Goal: Information Seeking & Learning: Learn about a topic

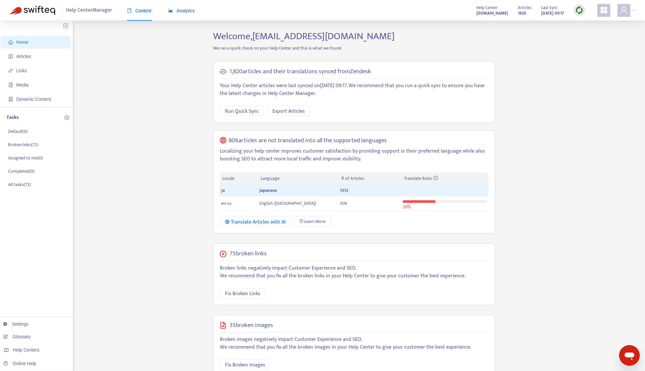
click at [188, 13] on span "Analytics" at bounding box center [181, 10] width 27 height 5
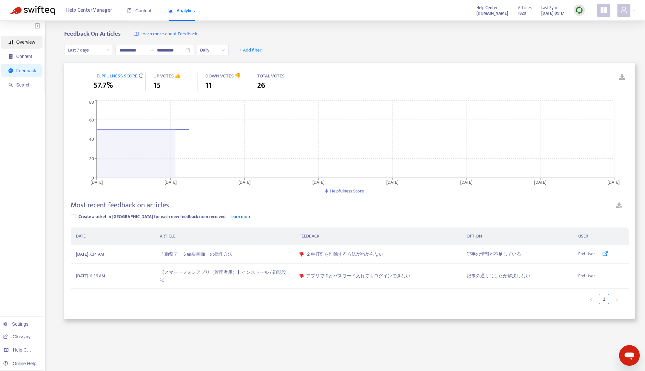
click at [25, 43] on span "Overview" at bounding box center [25, 42] width 19 height 5
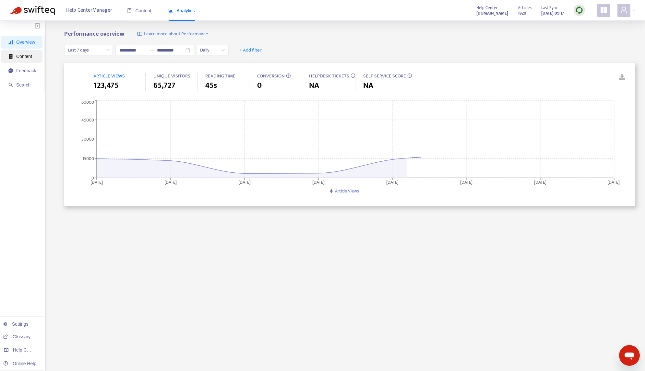
click at [23, 52] on span "Content" at bounding box center [22, 56] width 28 height 13
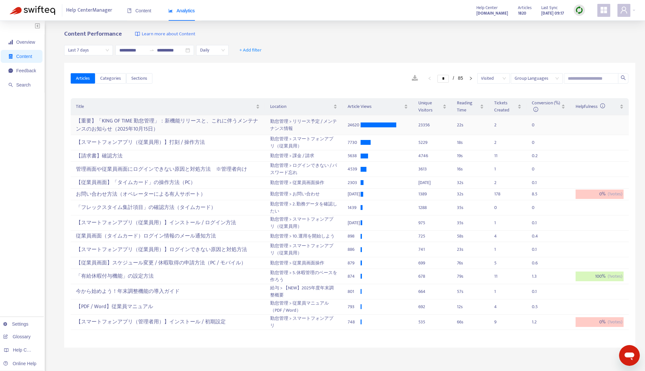
click at [196, 126] on div "【重要】「KING OF TIME 勤怠管理」：新機能リリースと、これに伴うメンテナンスのお知らせ（2025年10月15日）" at bounding box center [167, 125] width 183 height 19
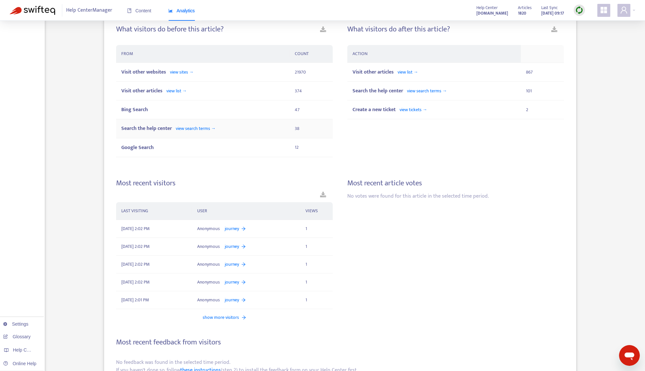
scroll to position [259, 0]
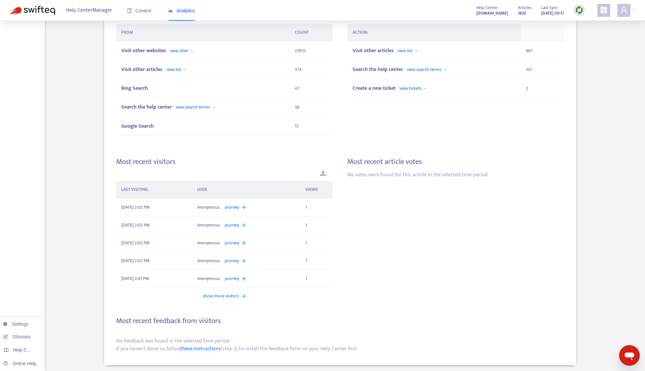
click at [225, 295] on span "show more visitors" at bounding box center [221, 296] width 36 height 7
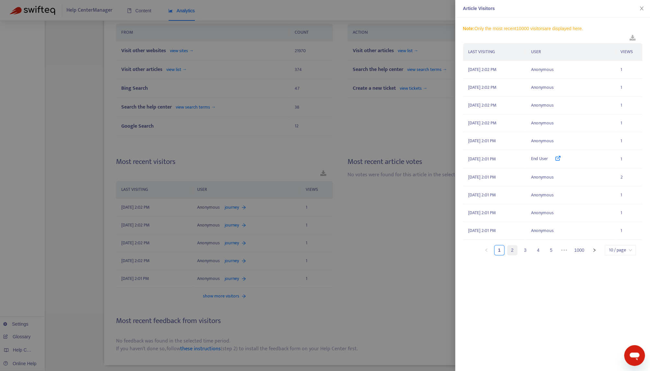
click at [513, 252] on link "2" at bounding box center [512, 250] width 10 height 10
click at [520, 252] on link "3" at bounding box center [525, 250] width 10 height 10
click at [541, 250] on link "4" at bounding box center [538, 250] width 10 height 10
click at [550, 250] on link "6" at bounding box center [551, 250] width 10 height 10
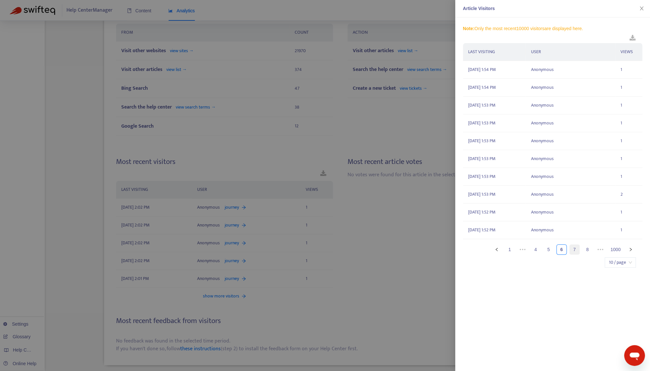
click at [576, 253] on link "7" at bounding box center [575, 250] width 10 height 10
click at [587, 251] on link "9" at bounding box center [588, 250] width 10 height 10
click at [513, 249] on link "1" at bounding box center [510, 250] width 10 height 10
click at [537, 50] on th "USER" at bounding box center [571, 52] width 90 height 18
click at [582, 250] on link "1000" at bounding box center [579, 250] width 14 height 10
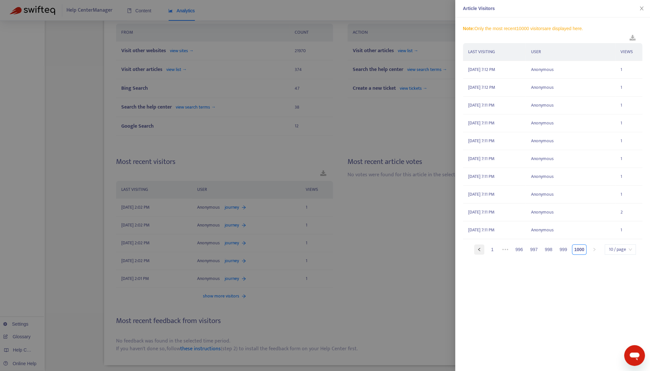
click at [484, 249] on button "button" at bounding box center [479, 249] width 10 height 10
click at [484, 249] on ul "1 ••• 995 996 997 998 999 1000 10 / page" at bounding box center [549, 255] width 173 height 23
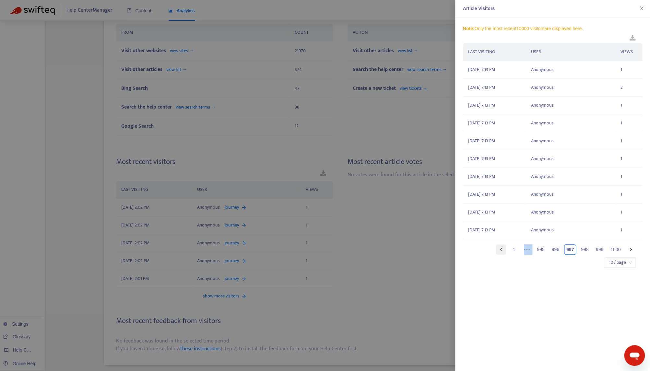
click at [484, 249] on ul "1 ••• 995 996 997 998 999 1000 10 / page" at bounding box center [549, 255] width 173 height 23
click at [426, 263] on div at bounding box center [325, 185] width 650 height 371
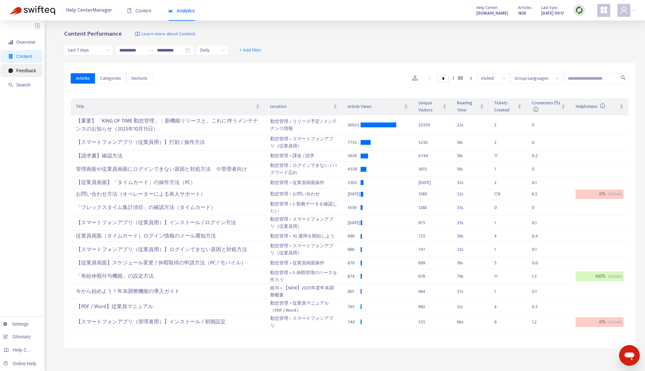
click at [16, 71] on span "Feedback" at bounding box center [22, 70] width 28 height 13
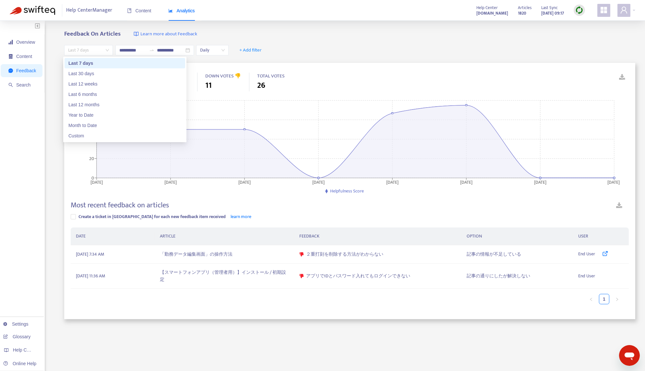
click at [96, 49] on span "Last 7 days" at bounding box center [88, 50] width 41 height 10
click at [93, 73] on div "Last 30 days" at bounding box center [124, 73] width 113 height 7
type input "**********"
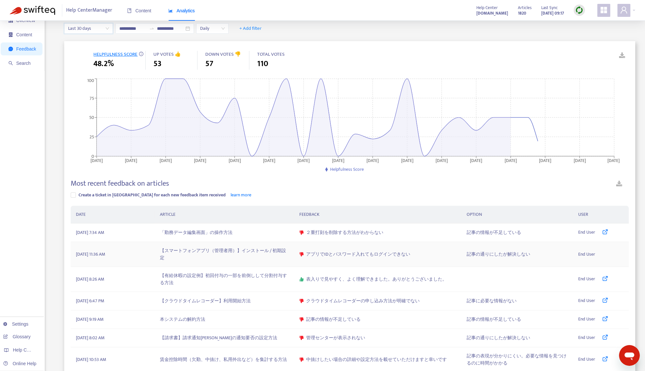
scroll to position [32, 0]
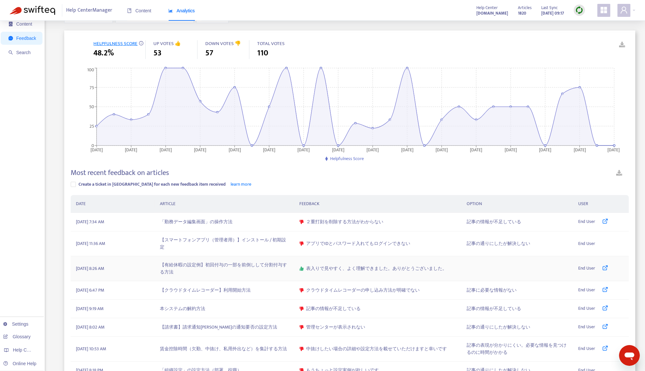
click at [257, 261] on td "【有給休暇の設定例】初回付与の一部を前倒しして分割付与する方法" at bounding box center [224, 268] width 139 height 25
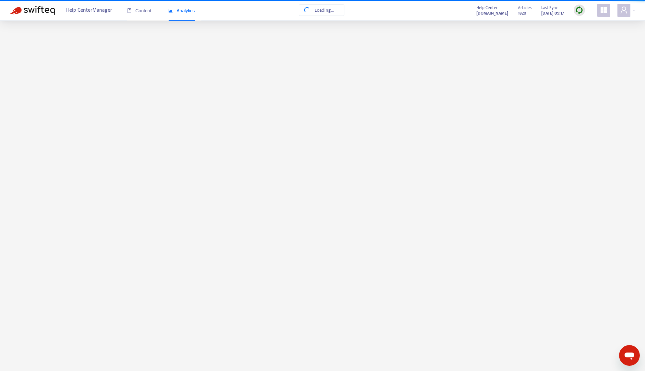
scroll to position [0, 0]
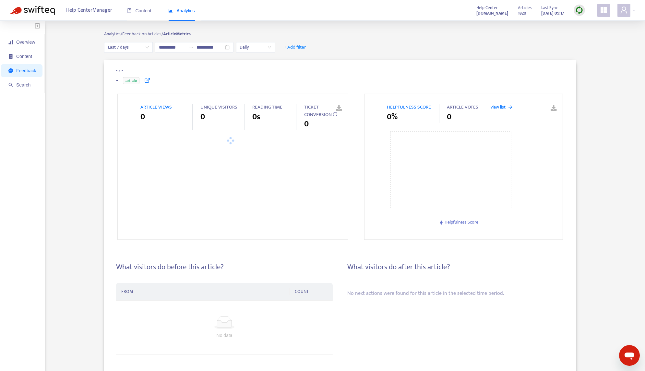
type input "**********"
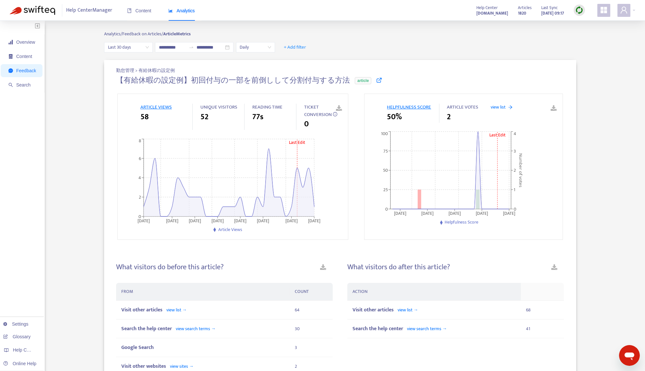
click at [376, 81] on icon at bounding box center [379, 80] width 6 height 6
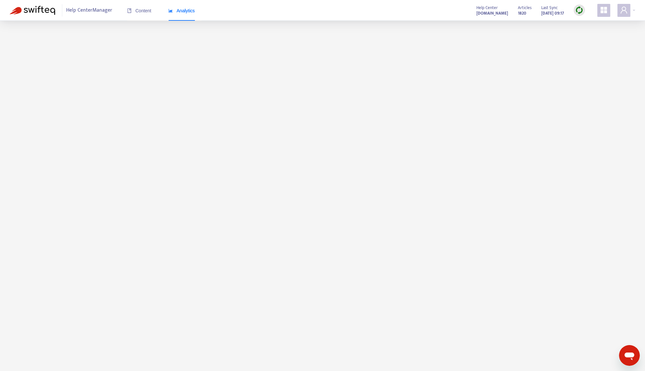
scroll to position [20, 0]
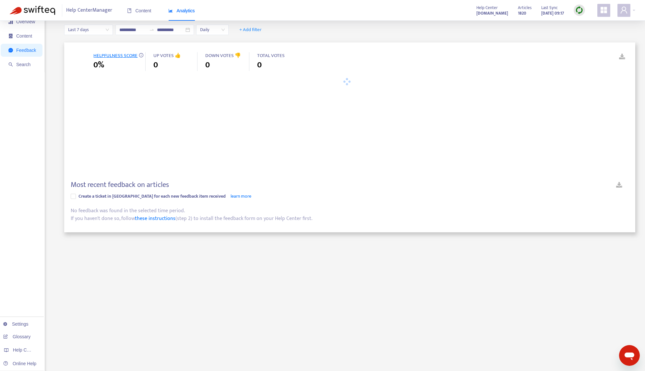
type input "**********"
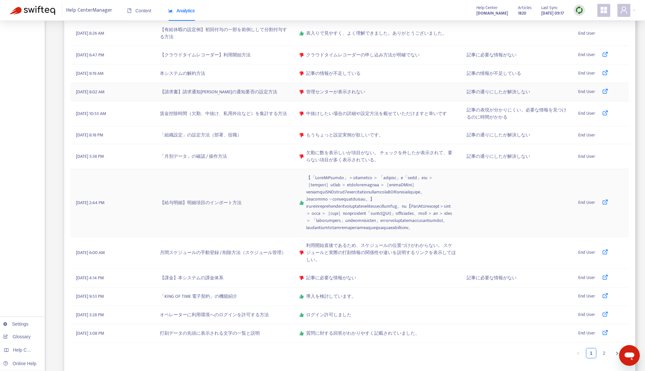
scroll to position [290, 0]
